Goal: Task Accomplishment & Management: Use online tool/utility

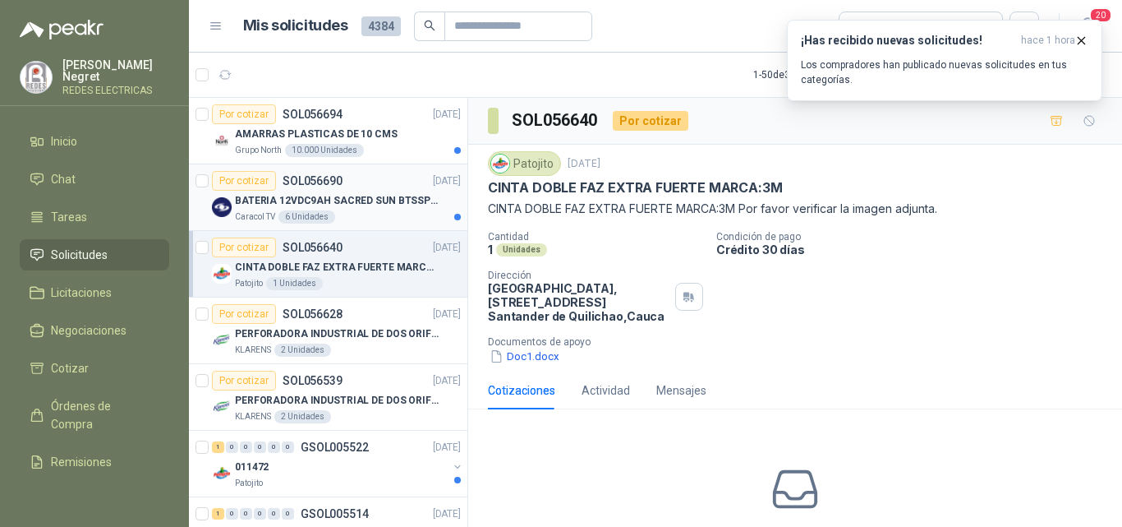
click at [414, 191] on div "BATERIA 12VDC9AH SACRED SUN BTSSP12-9HR" at bounding box center [348, 201] width 226 height 20
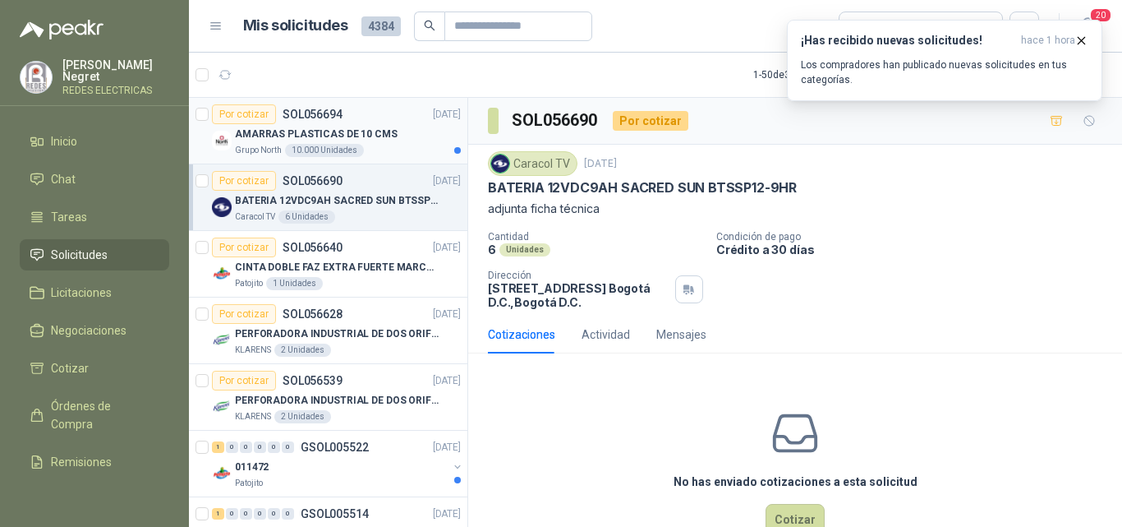
click at [403, 112] on div "Por cotizar SOL056694 [DATE]" at bounding box center [336, 114] width 249 height 20
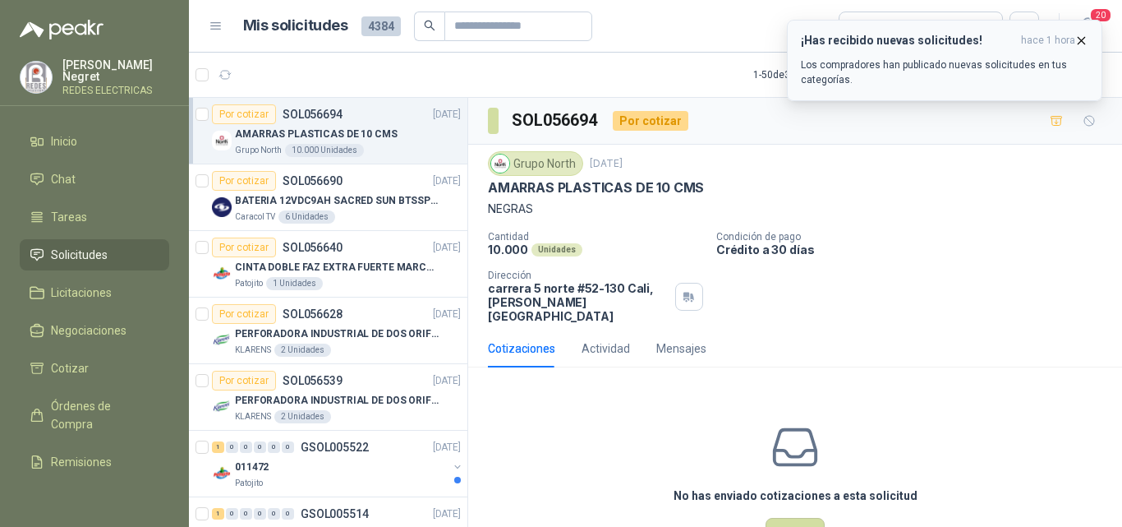
click at [1079, 39] on icon "button" at bounding box center [1081, 41] width 14 height 14
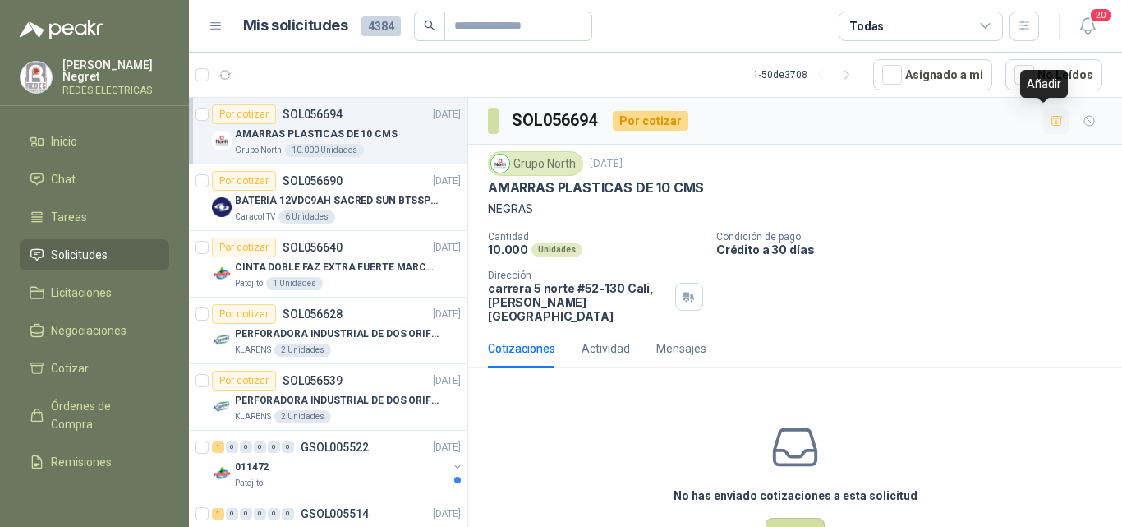
click at [1051, 118] on icon "button" at bounding box center [1057, 120] width 12 height 9
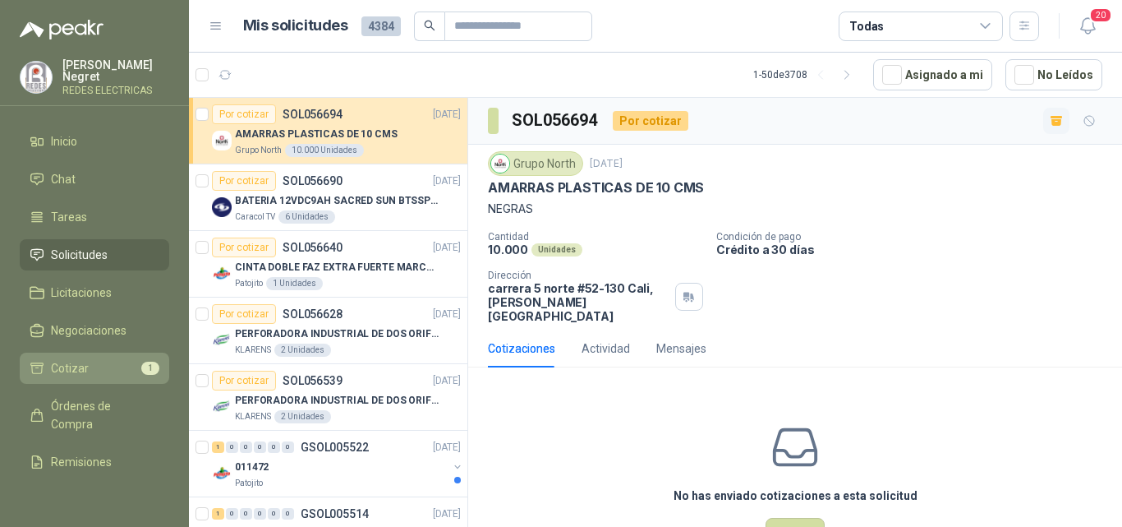
click at [115, 364] on li "Cotizar 1" at bounding box center [95, 368] width 130 height 18
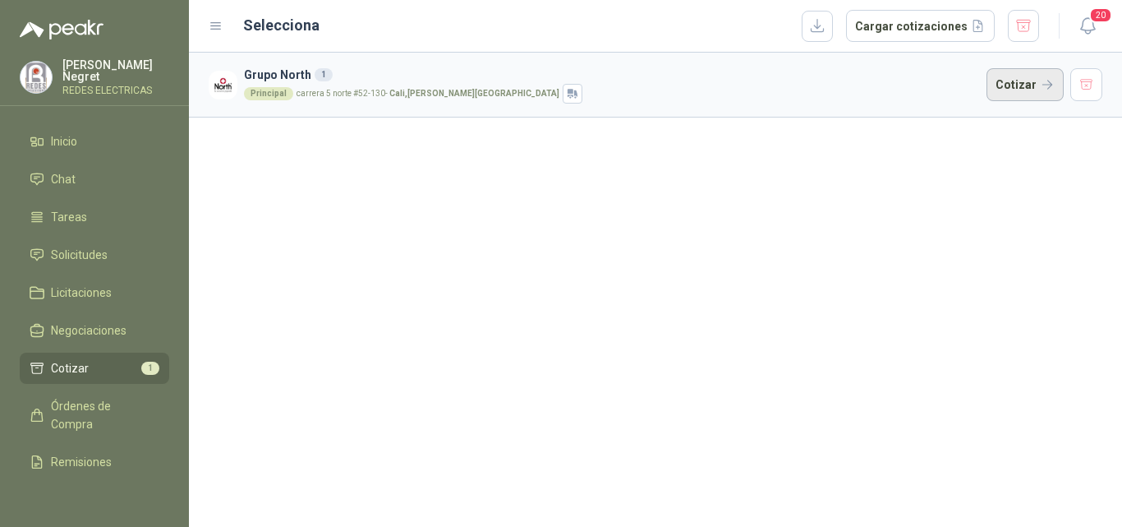
click at [1014, 92] on button "Cotizar" at bounding box center [1025, 84] width 77 height 33
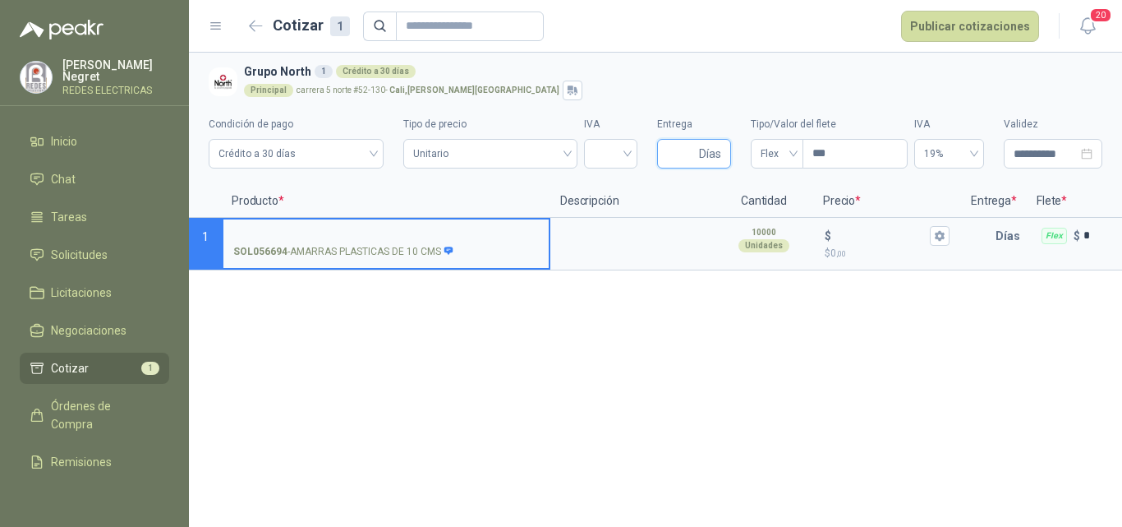
click at [679, 158] on input "Entrega" at bounding box center [681, 154] width 29 height 28
type input "*"
click at [619, 152] on input "search" at bounding box center [611, 152] width 34 height 25
click at [608, 183] on div "19%" at bounding box center [610, 188] width 27 height 18
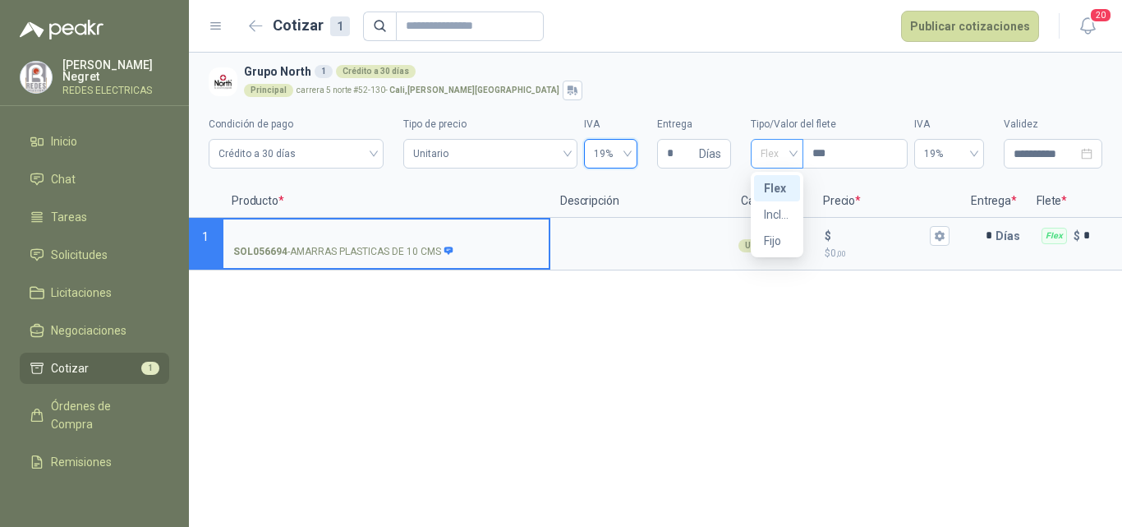
click at [770, 146] on span "Flex" at bounding box center [777, 153] width 33 height 25
click at [776, 210] on div "Incluido" at bounding box center [777, 214] width 26 height 18
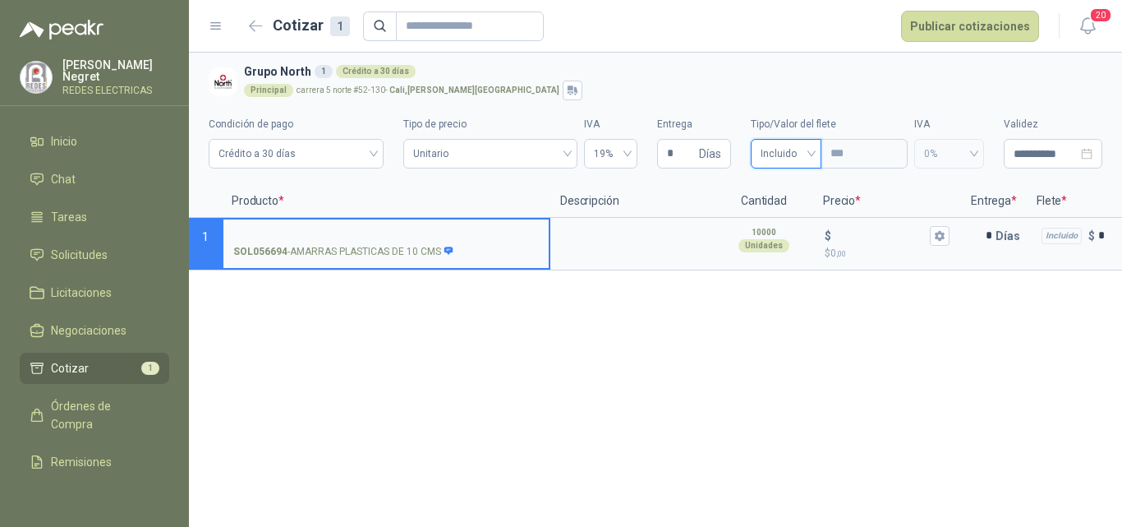
click at [472, 237] on input "SOL056694 - AMARRAS PLASTICAS DE 10 CMS" at bounding box center [386, 236] width 306 height 12
click at [406, 235] on input "SOL056694 - AMARRAS PLASTICAS DE 10 CMS" at bounding box center [386, 236] width 306 height 12
click at [400, 232] on input "**********" at bounding box center [386, 236] width 306 height 12
drag, startPoint x: 536, startPoint y: 233, endPoint x: 231, endPoint y: 233, distance: 305.6
click at [231, 233] on label "**********" at bounding box center [385, 242] width 325 height 47
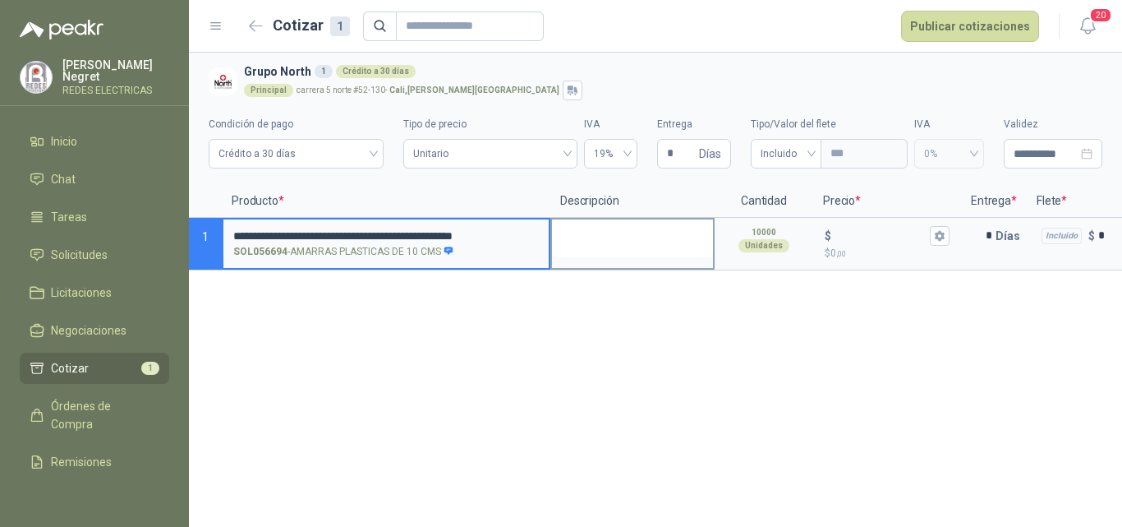
type input "**********"
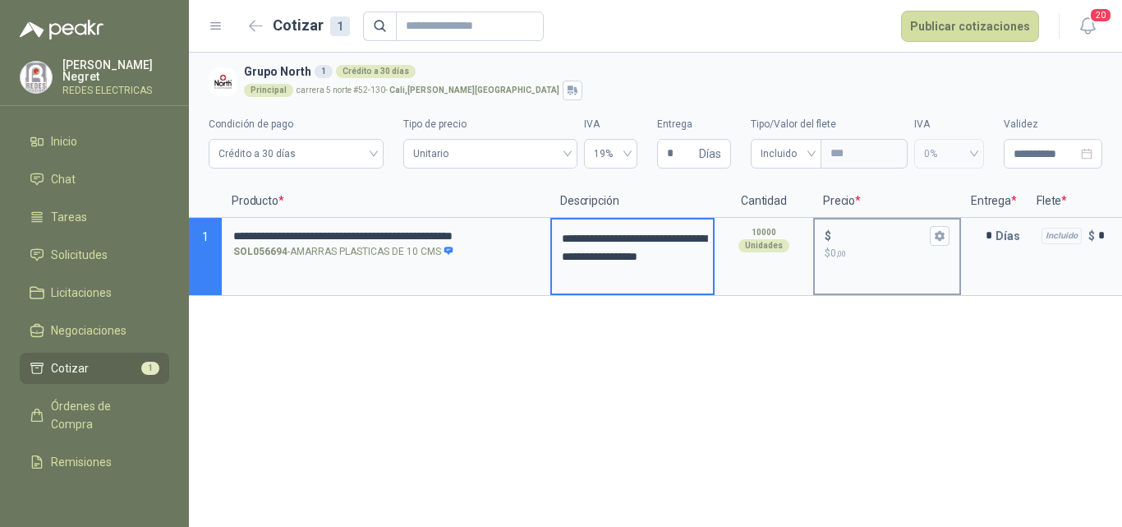
click at [853, 234] on input "$ $ 0 ,00" at bounding box center [881, 235] width 92 height 12
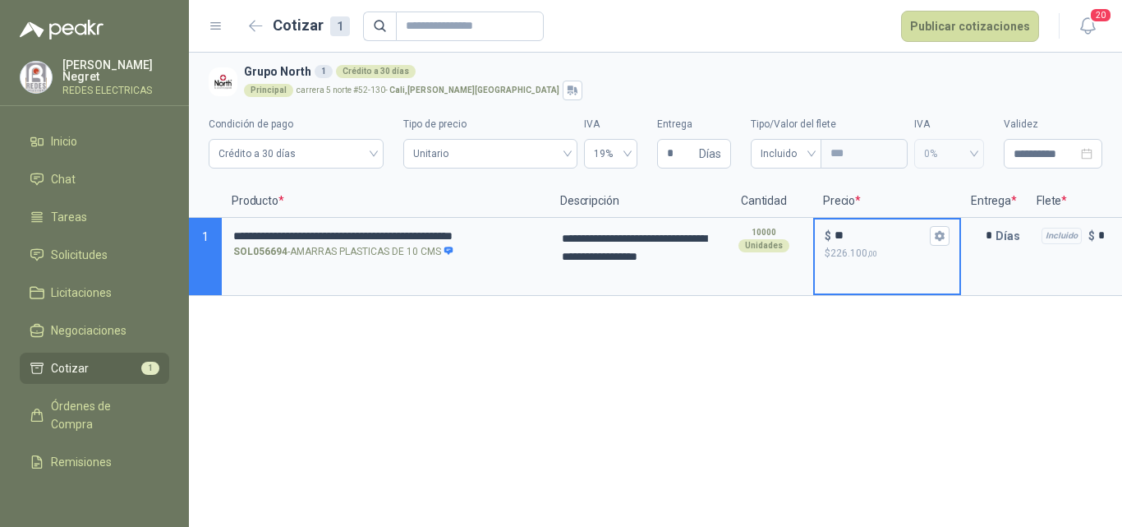
type input "**"
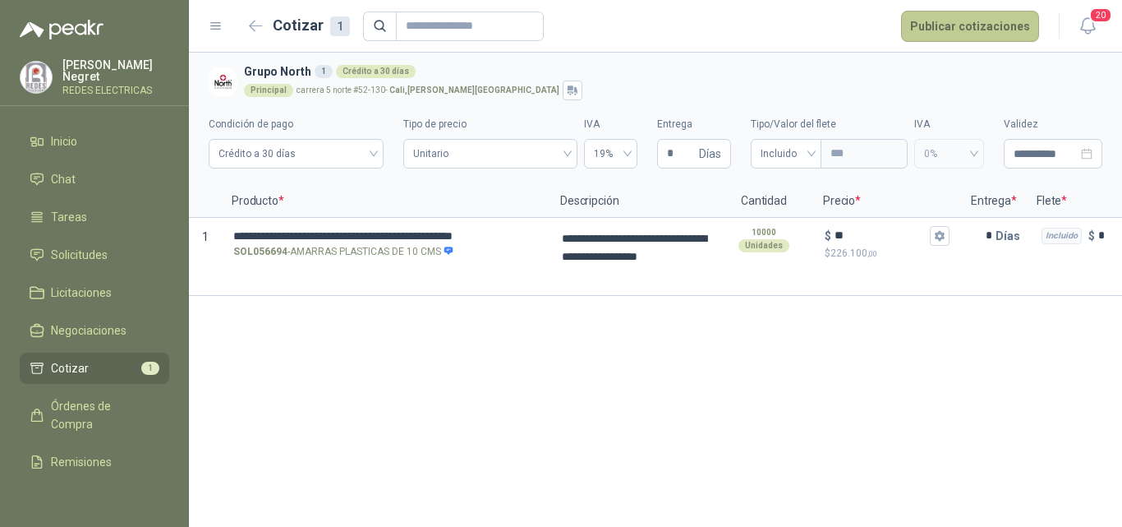
click at [959, 28] on button "Publicar cotizaciones" at bounding box center [970, 26] width 138 height 31
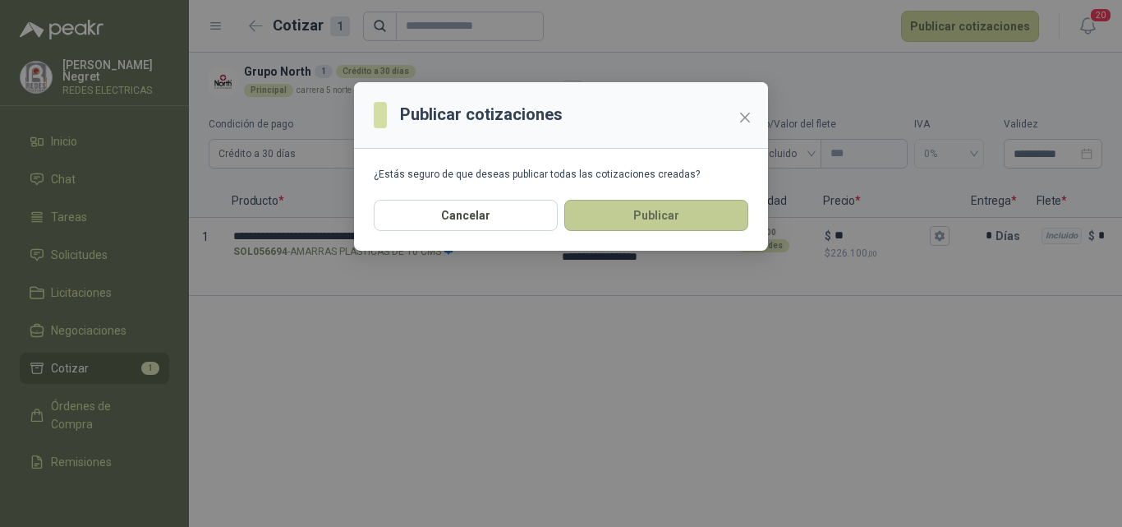
click at [705, 219] on button "Publicar" at bounding box center [656, 215] width 184 height 31
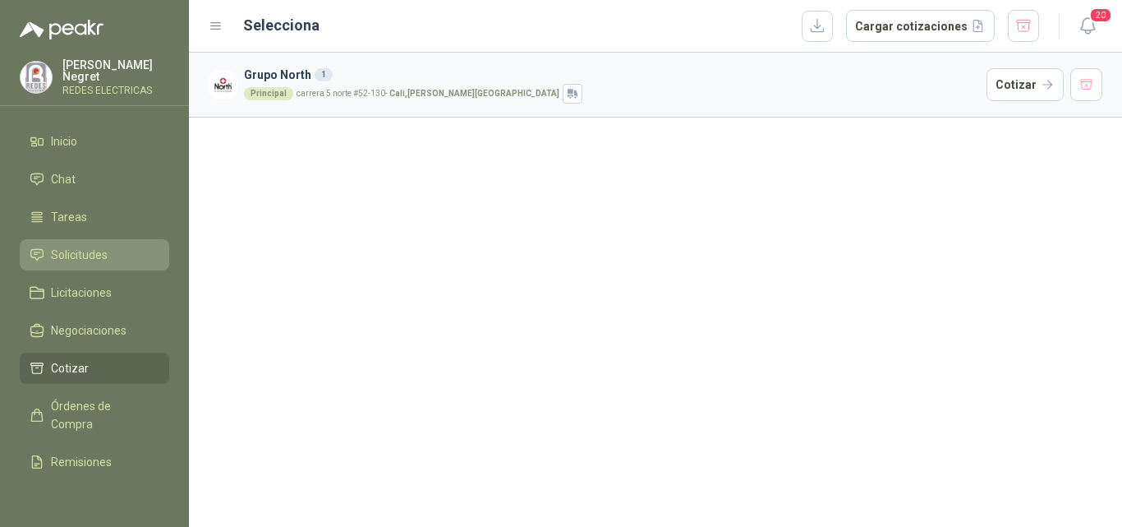
click at [111, 239] on link "Solicitudes" at bounding box center [95, 254] width 150 height 31
